Goal: Information Seeking & Learning: Learn about a topic

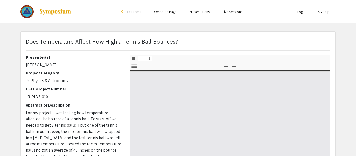
select select "custom"
type input "0"
select select "custom"
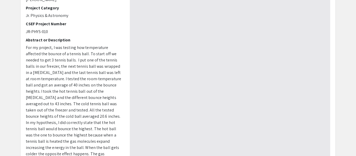
type input "1"
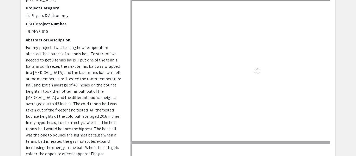
scroll to position [76, 0]
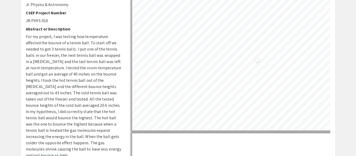
select select "auto"
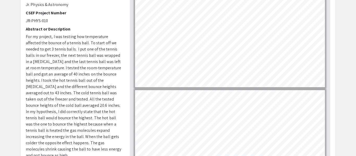
scroll to position [0, 0]
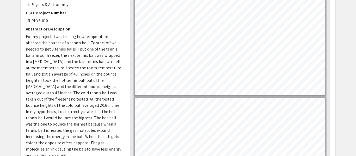
type input "7"
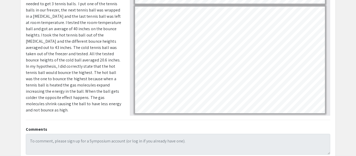
scroll to position [122, 0]
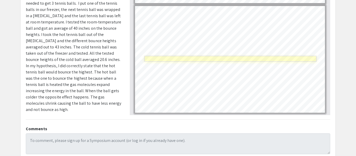
click at [216, 60] on link "Page 7" at bounding box center [230, 59] width 172 height 6
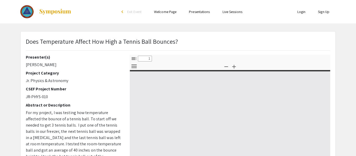
select select "custom"
type input "0"
select select "custom"
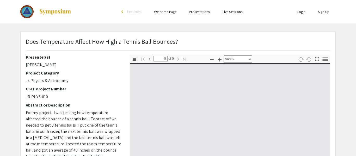
type input "1"
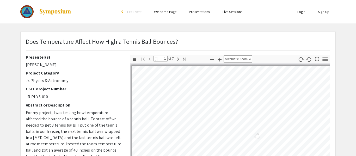
select select "auto"
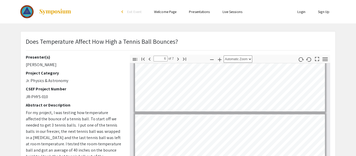
type input "7"
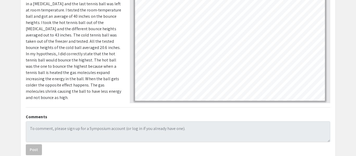
scroll to position [134, 0]
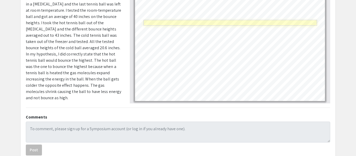
click at [229, 22] on link "Page 7" at bounding box center [230, 23] width 174 height 6
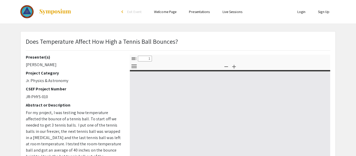
select select "custom"
type input "0"
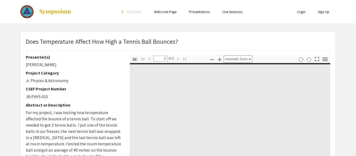
select select "custom"
type input "1"
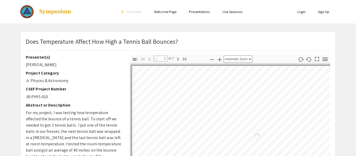
select select "auto"
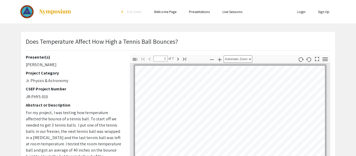
scroll to position [167, 0]
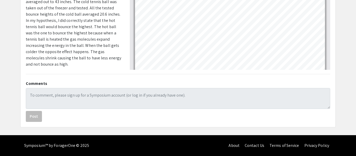
type input "7"
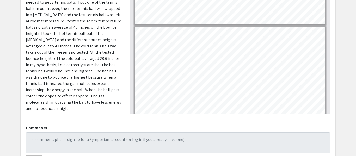
scroll to position [123, 0]
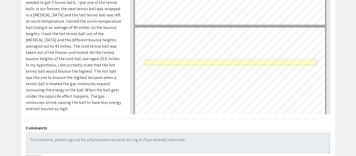
click at [230, 63] on link "Page 7" at bounding box center [230, 62] width 173 height 6
